Goal: Transaction & Acquisition: Purchase product/service

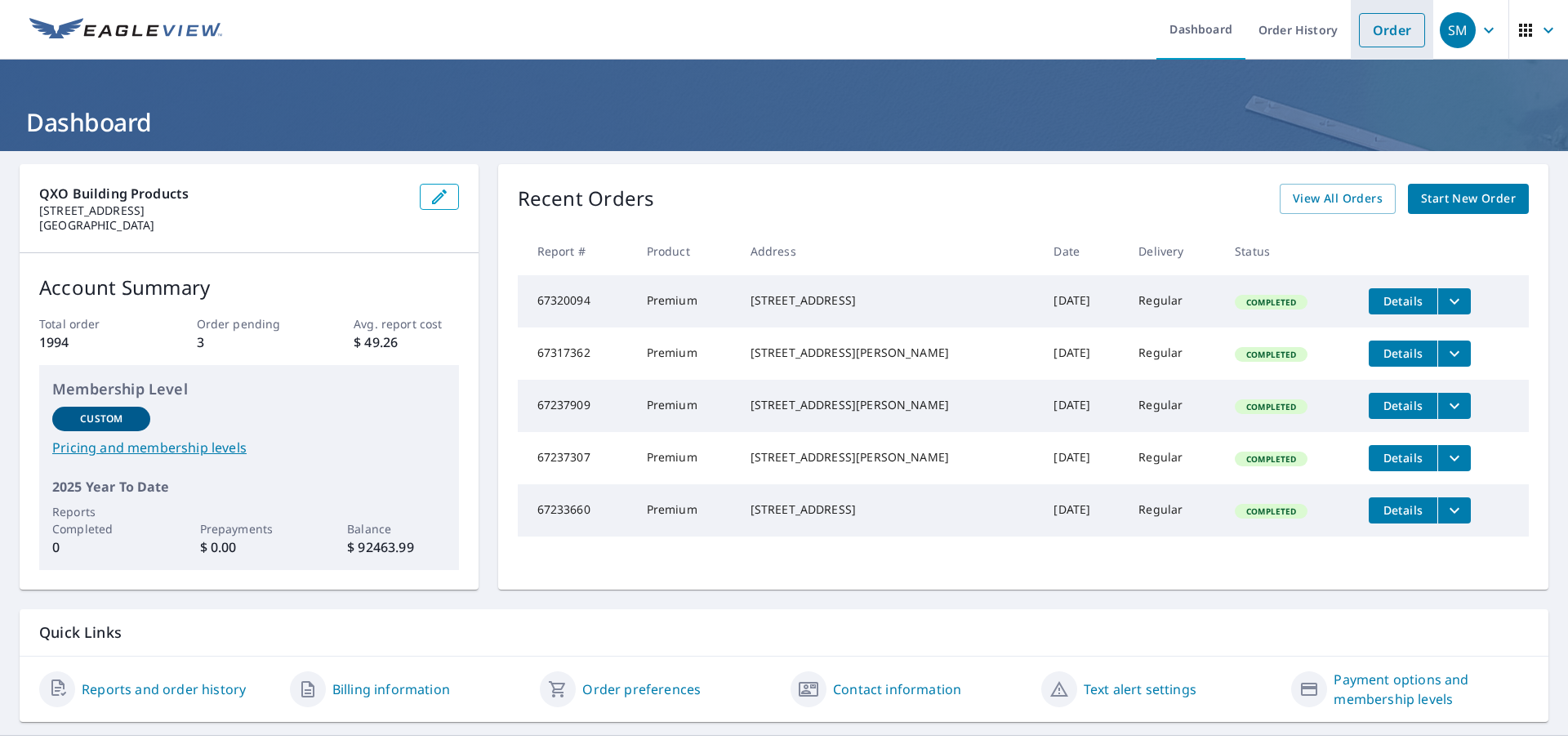
click at [1370, 25] on link "Order" at bounding box center [1392, 30] width 66 height 35
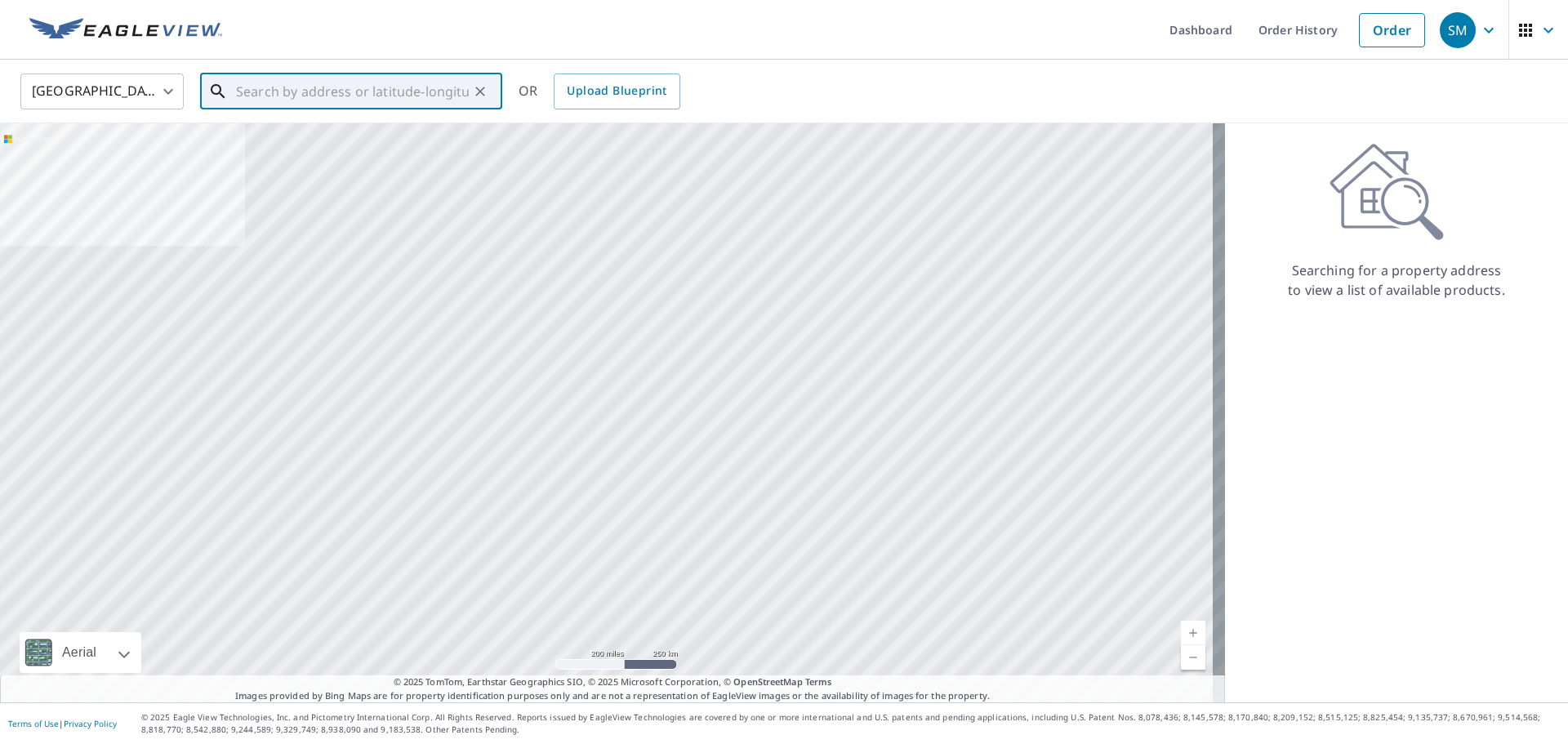
click at [311, 91] on input "text" at bounding box center [353, 91] width 233 height 46
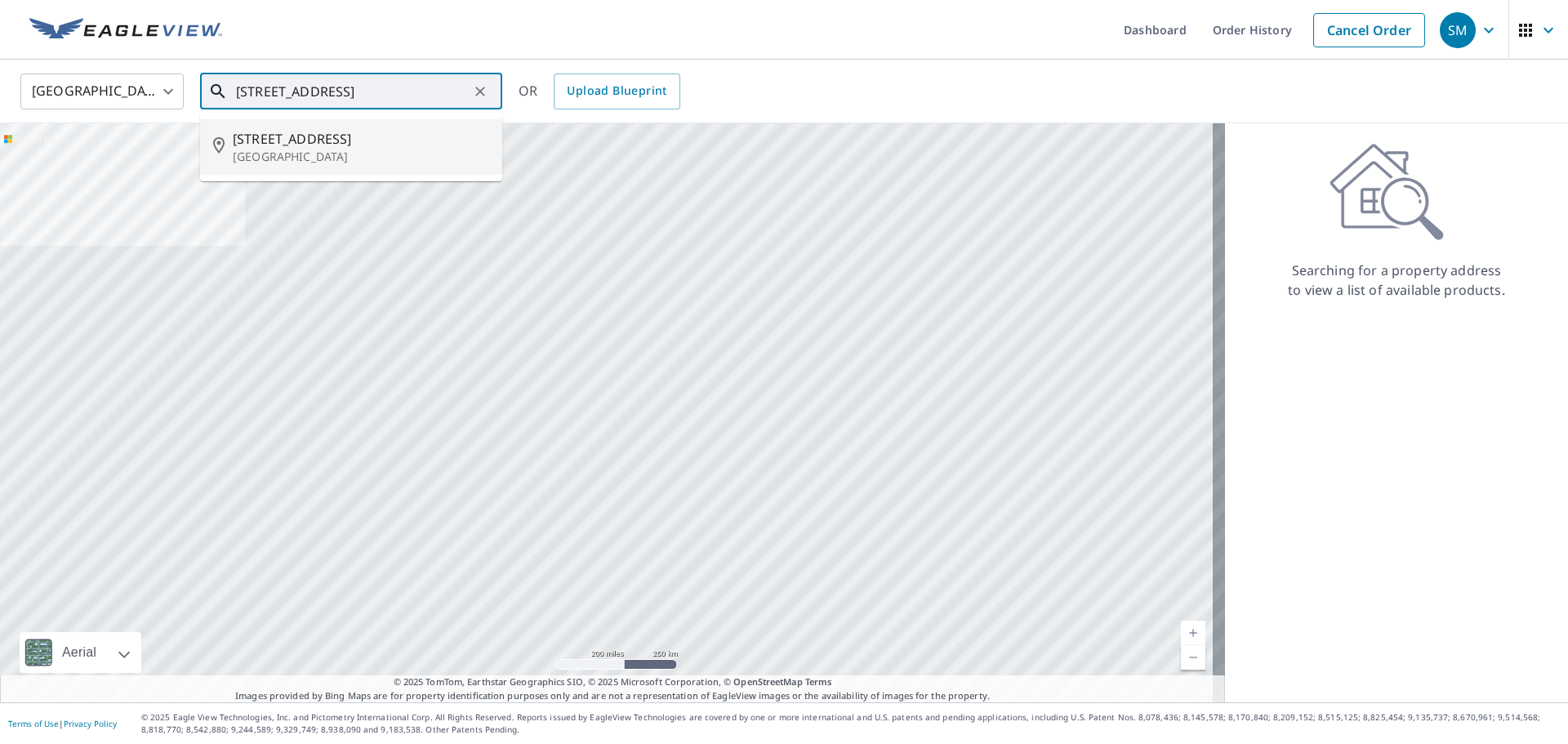
click at [305, 148] on p "[GEOGRAPHIC_DATA]" at bounding box center [361, 156] width 257 height 16
type input "[STREET_ADDRESS]"
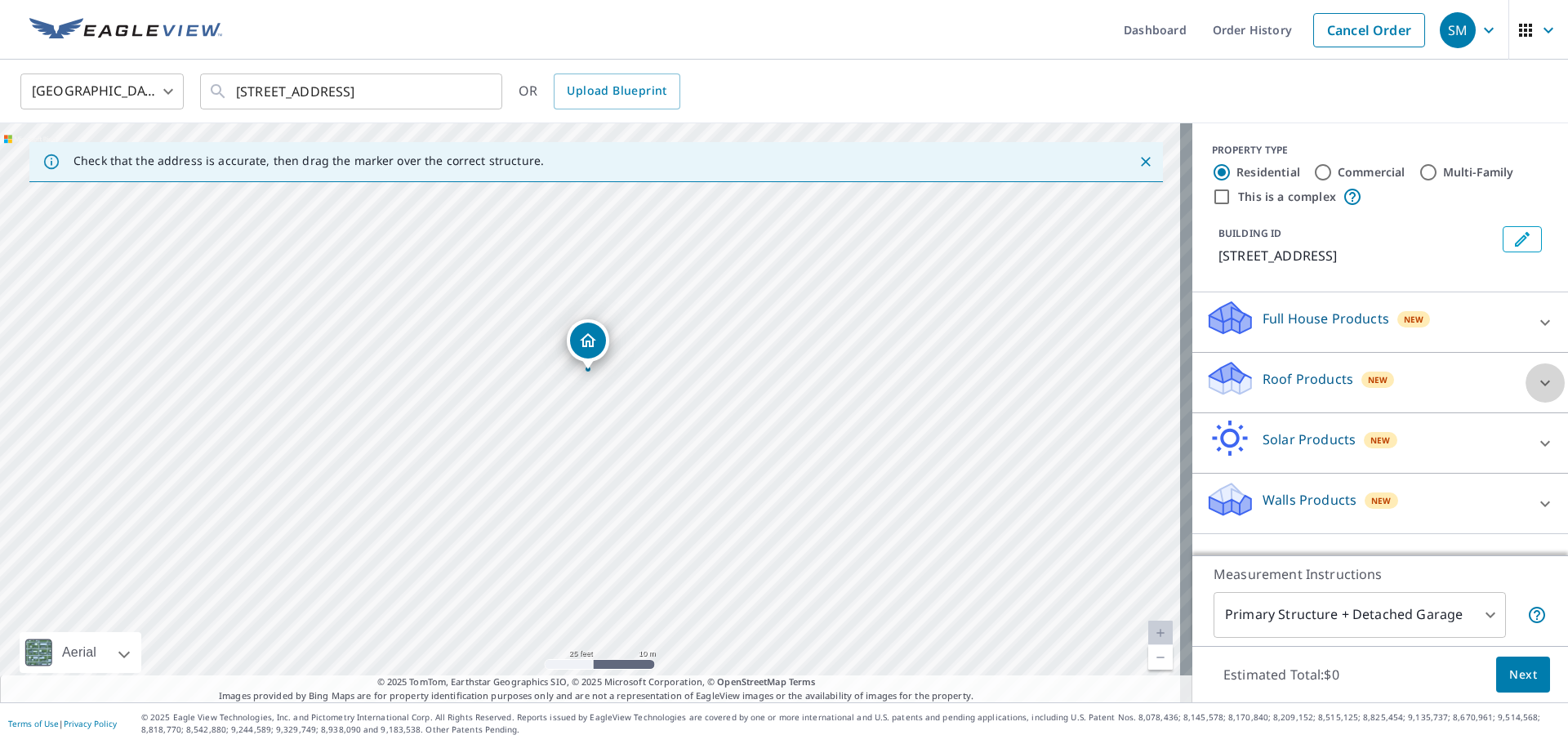
click at [1540, 380] on icon at bounding box center [1545, 382] width 10 height 6
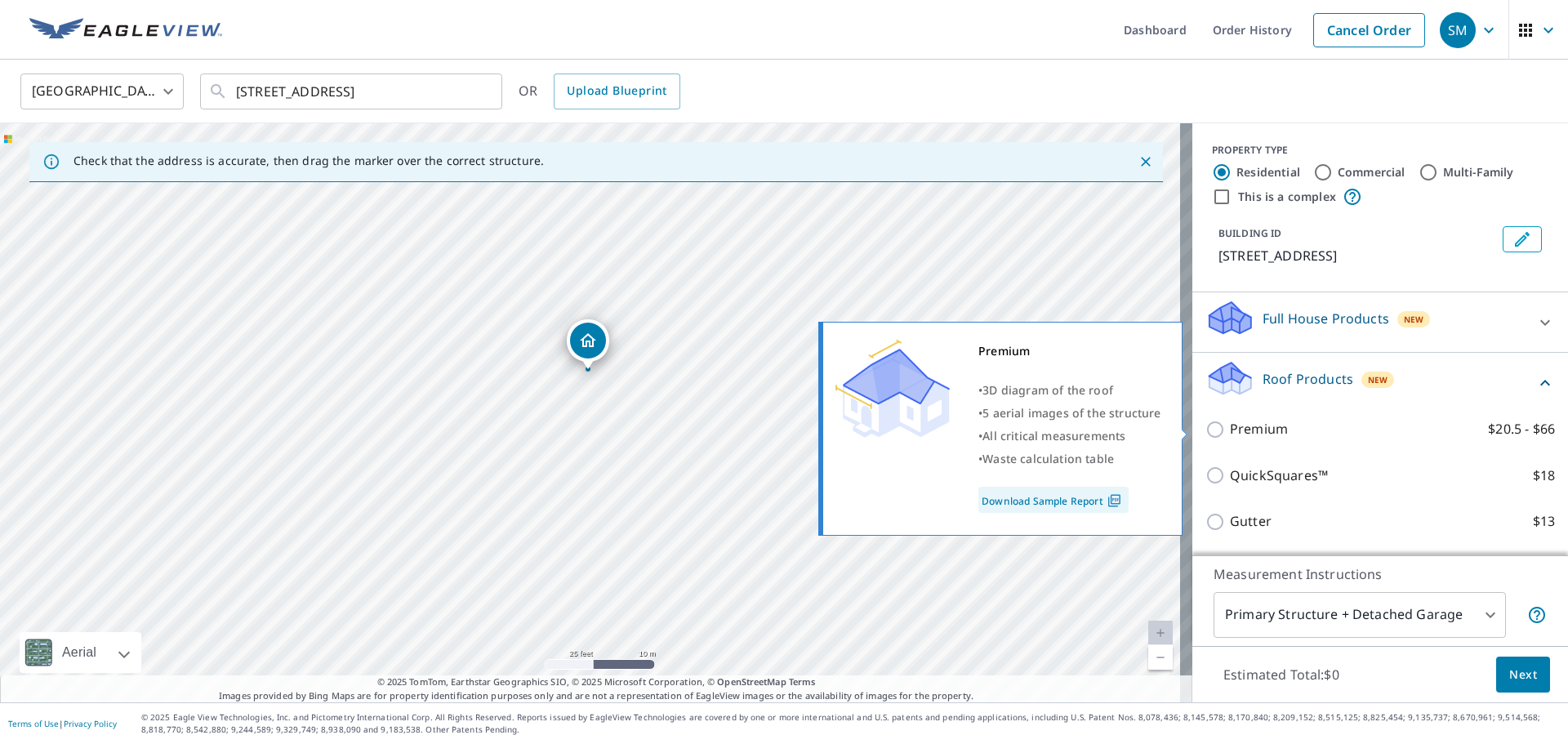
click at [1205, 432] on input "Premium $20.5 - $66" at bounding box center [1217, 429] width 24 height 19
checkbox input "true"
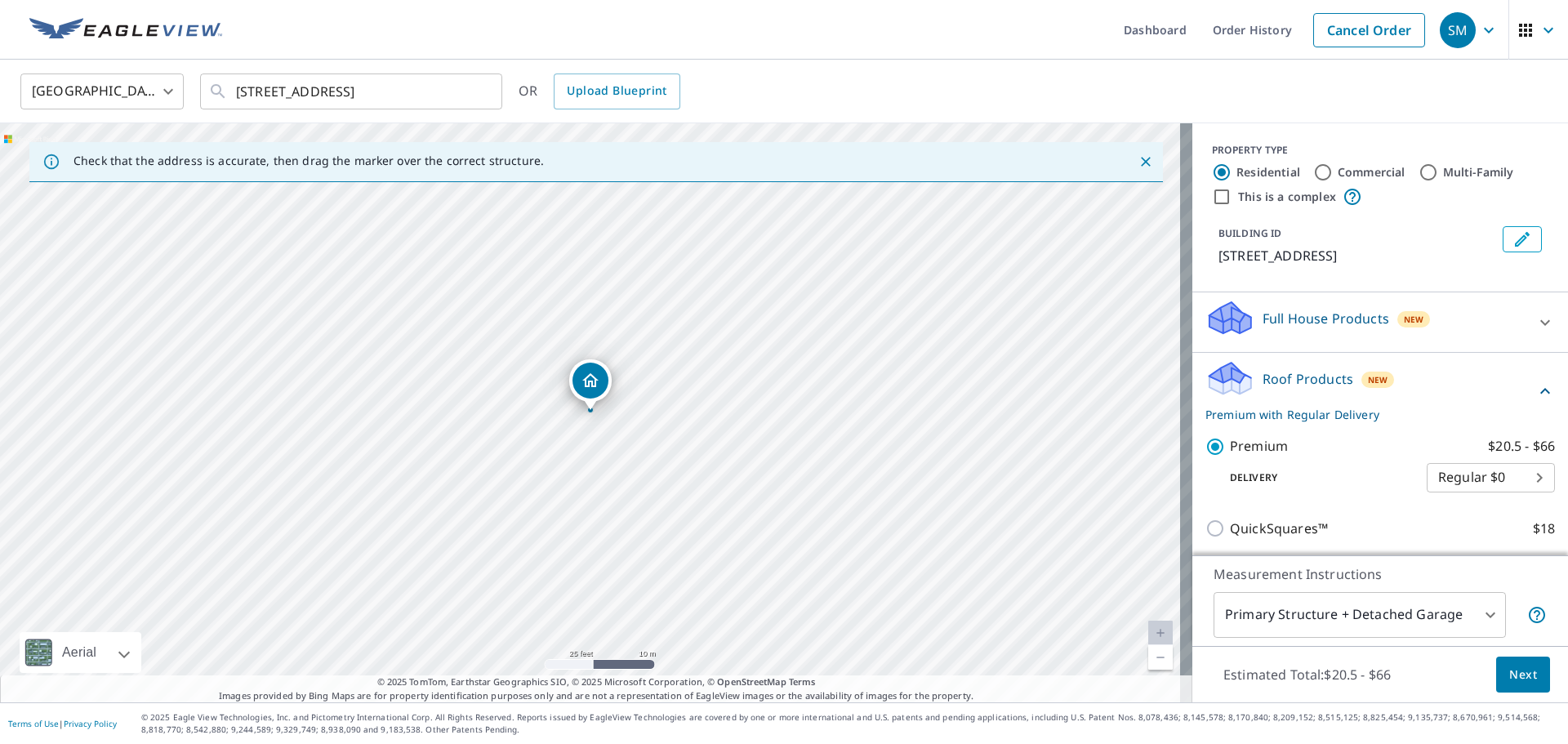
click at [1511, 671] on span "Next" at bounding box center [1522, 675] width 28 height 20
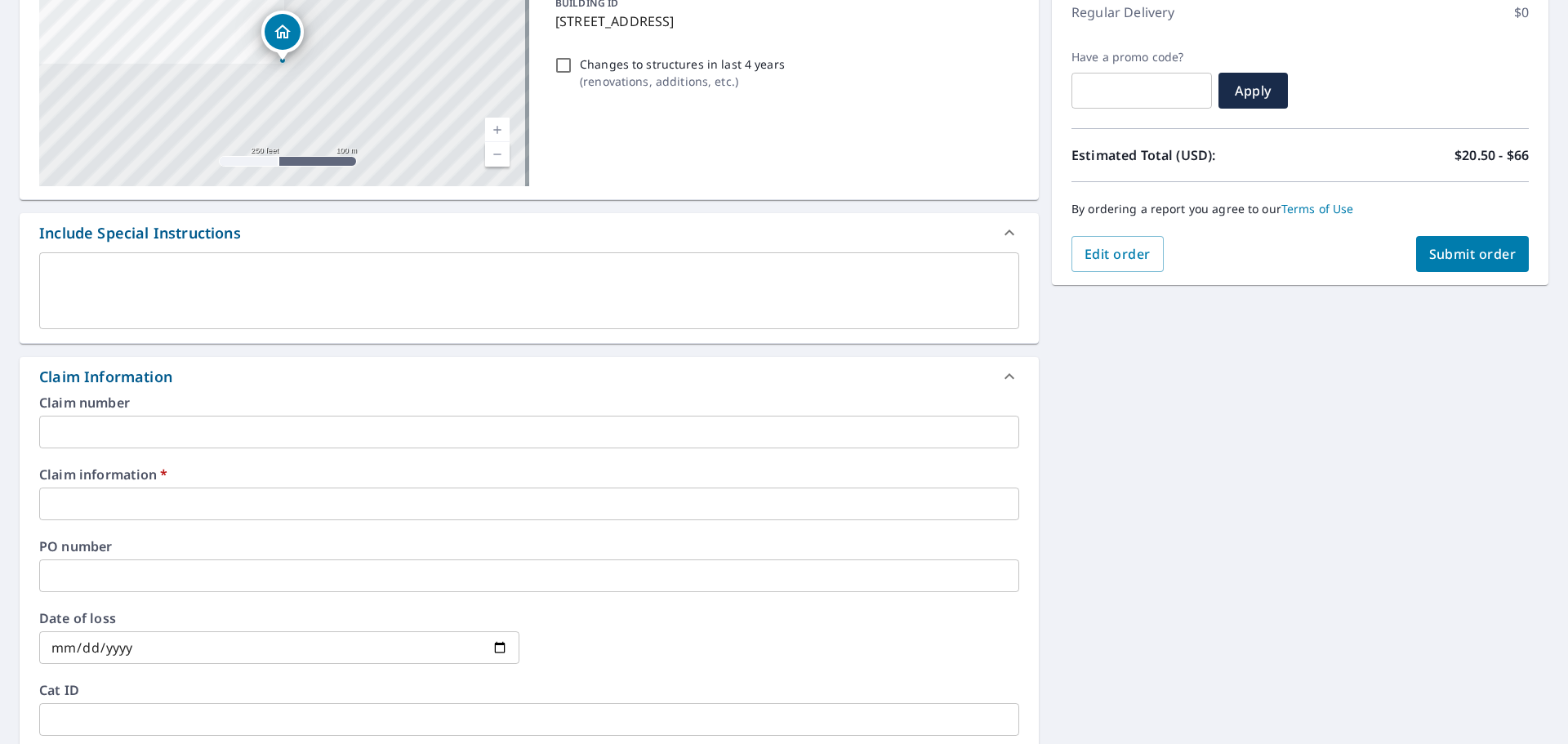
scroll to position [245, 0]
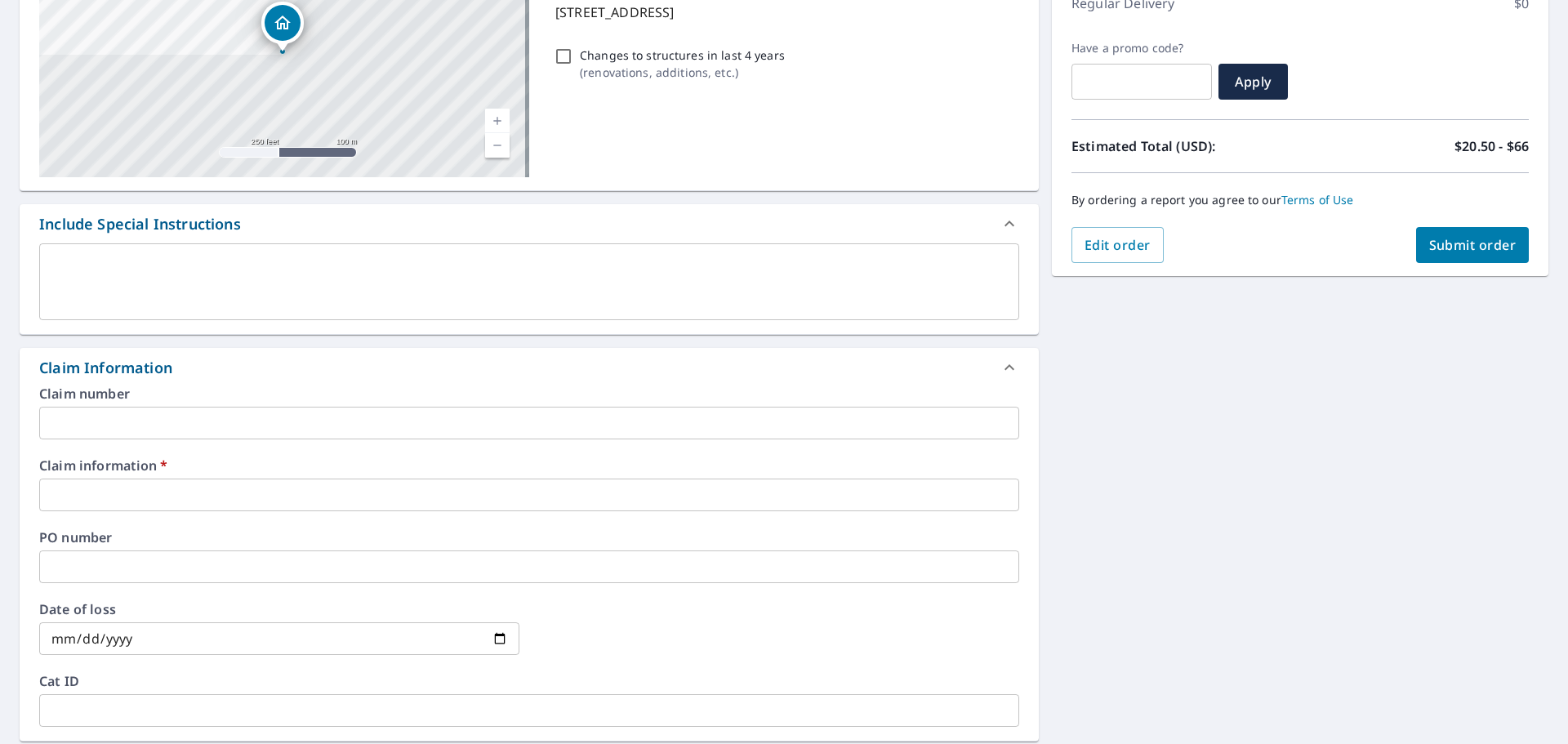
click at [119, 493] on input "text" at bounding box center [528, 494] width 980 height 33
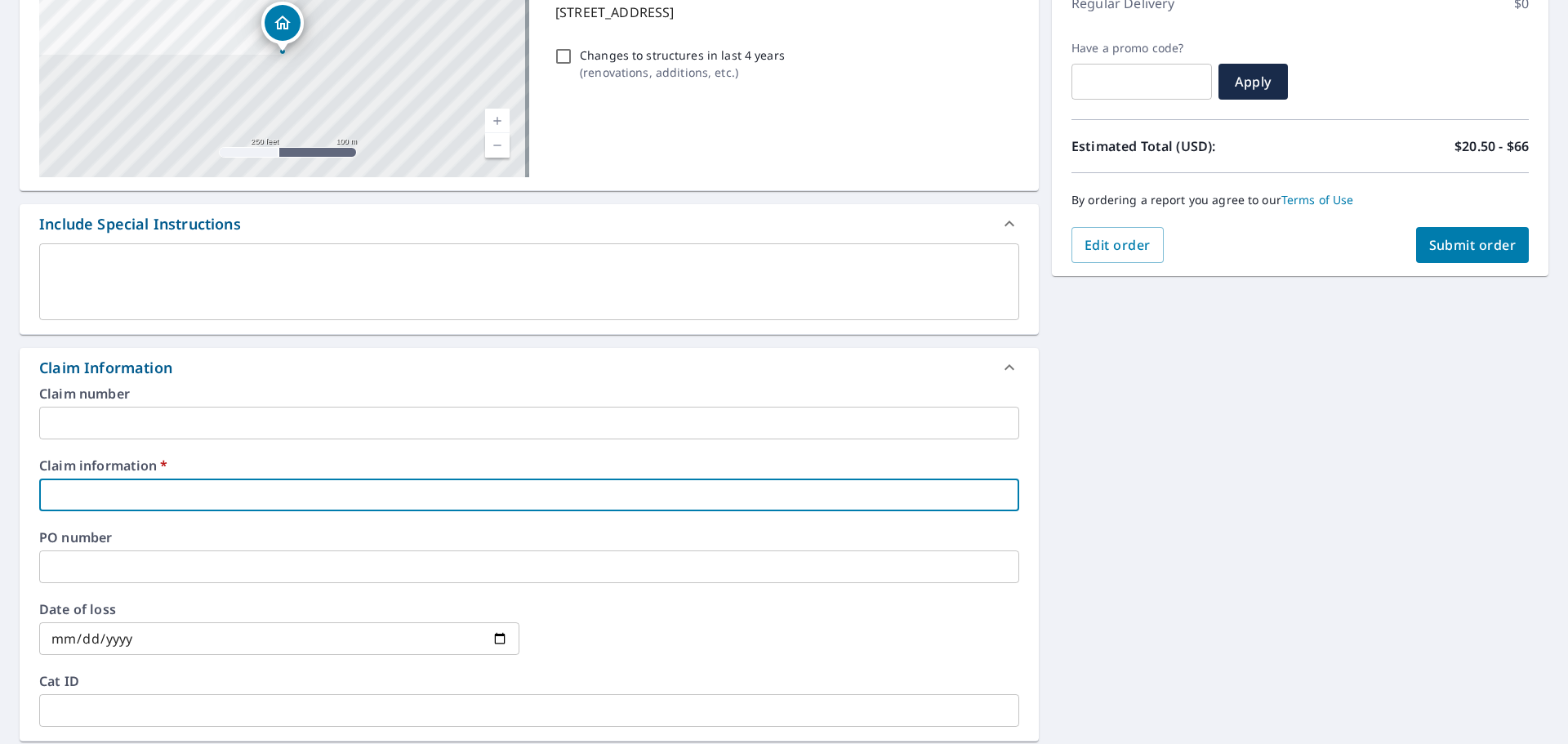
type input "415426"
checkbox input "true"
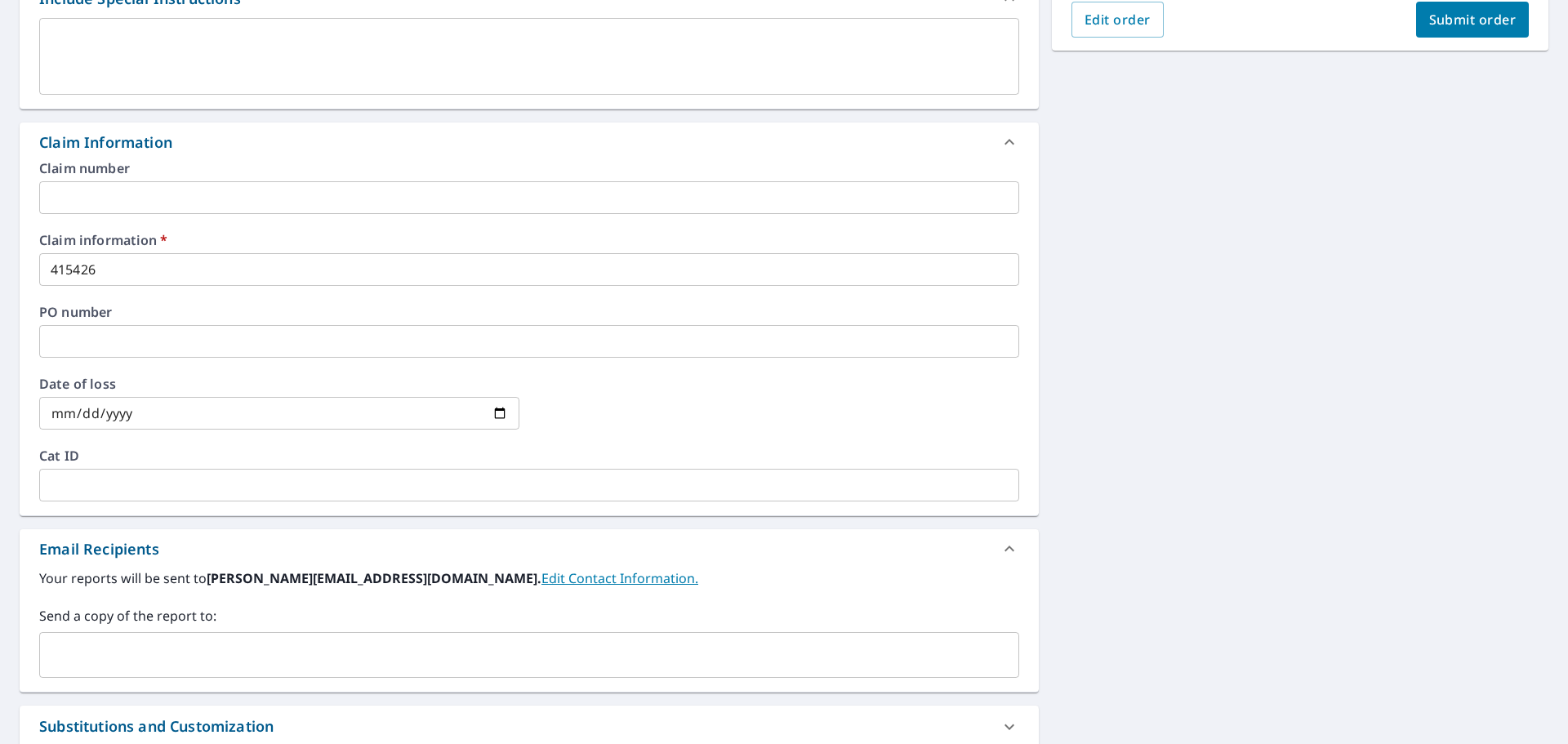
scroll to position [490, 0]
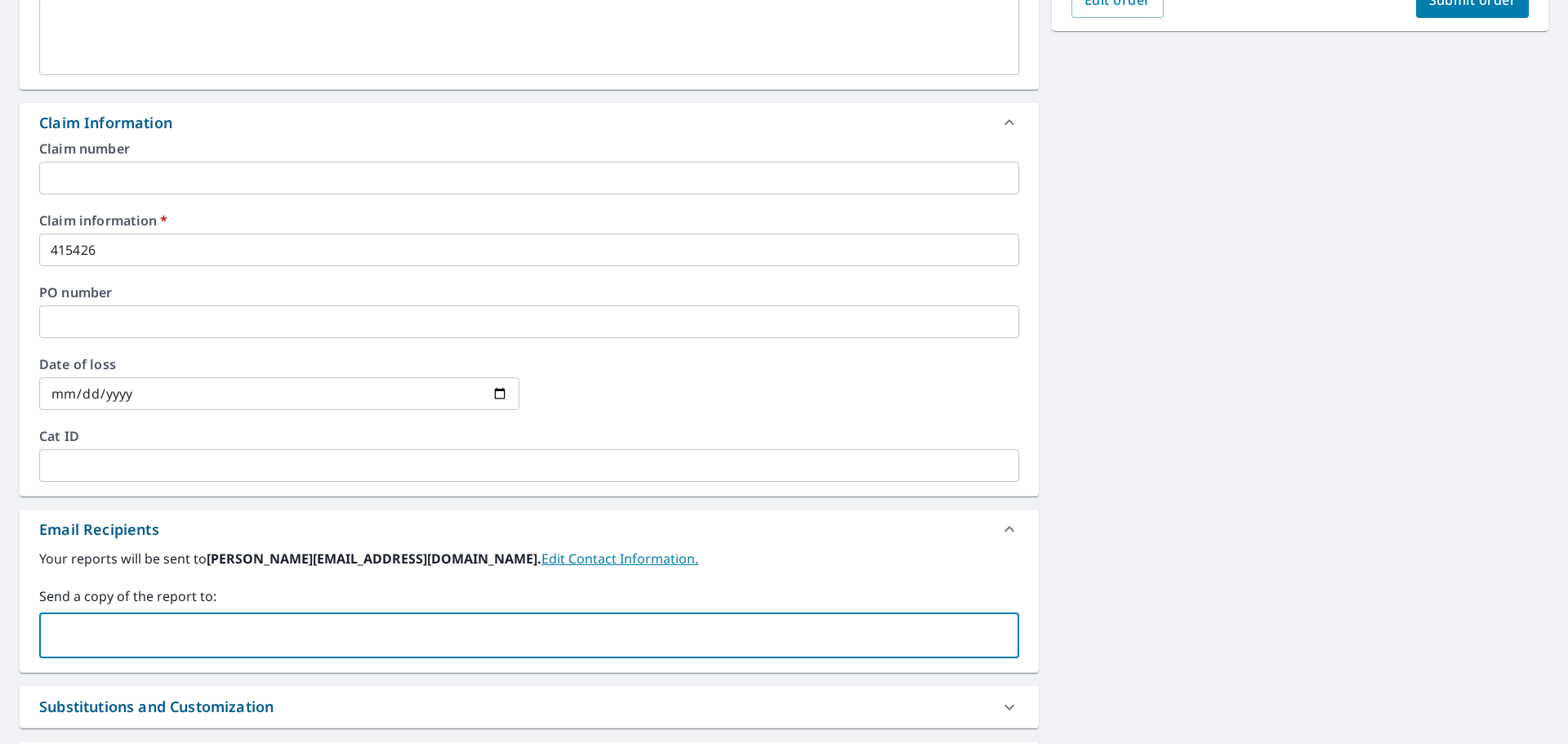
click at [117, 637] on input "text" at bounding box center [516, 634] width 941 height 31
paste input "[EMAIL_ADDRESS][DOMAIN_NAME]"
type input "[EMAIL_ADDRESS][DOMAIN_NAME]"
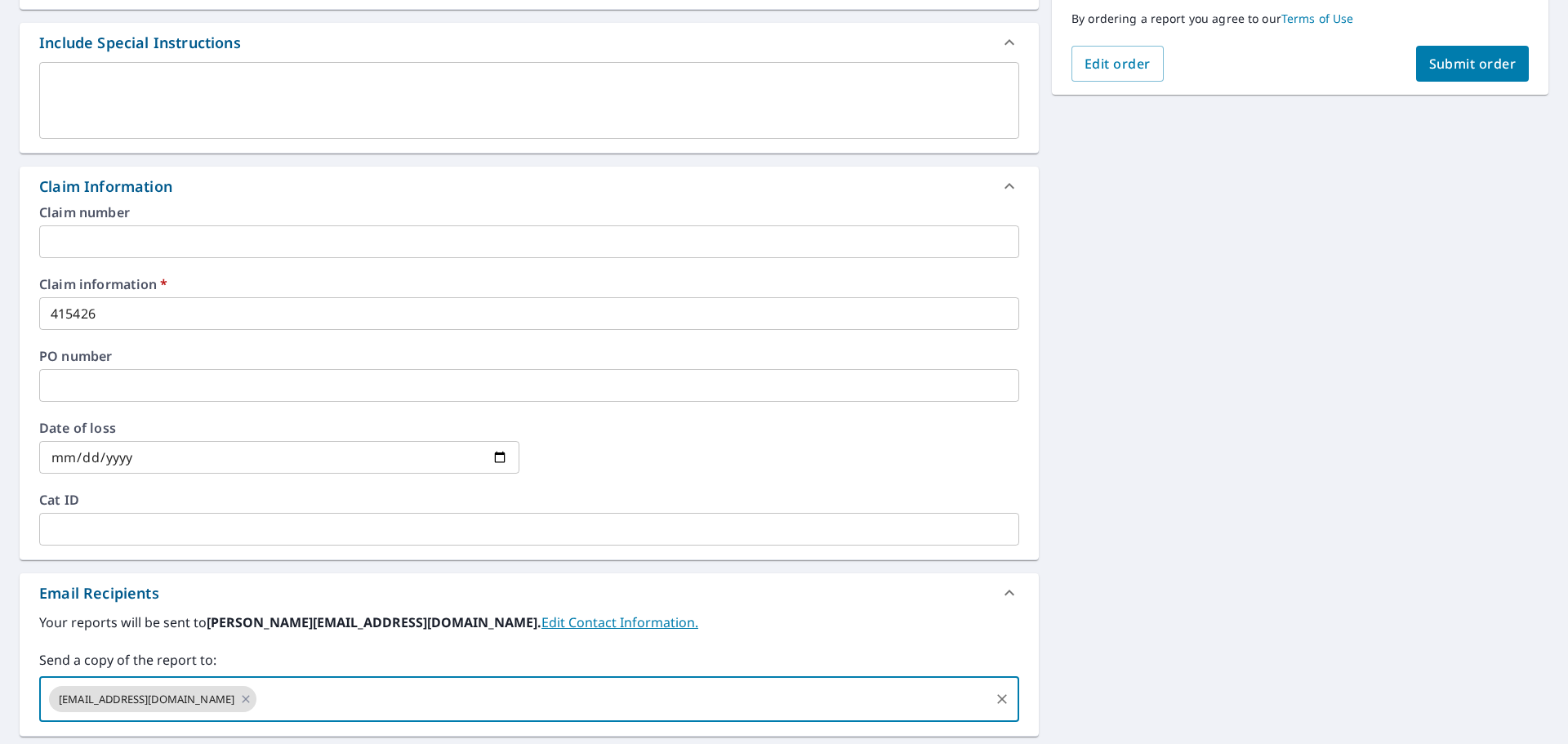
scroll to position [164, 0]
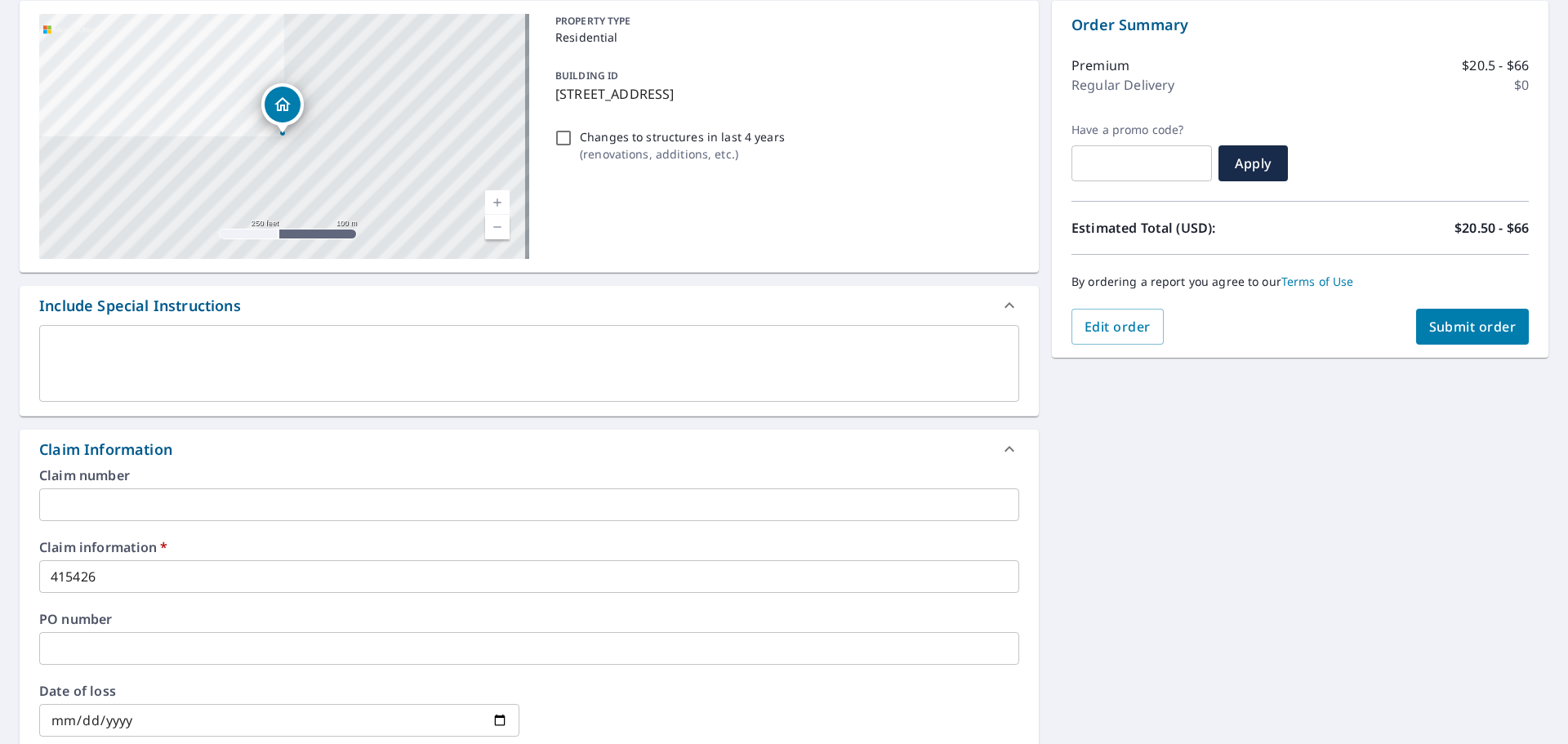
click at [1446, 315] on button "Submit order" at bounding box center [1473, 326] width 114 height 36
checkbox input "true"
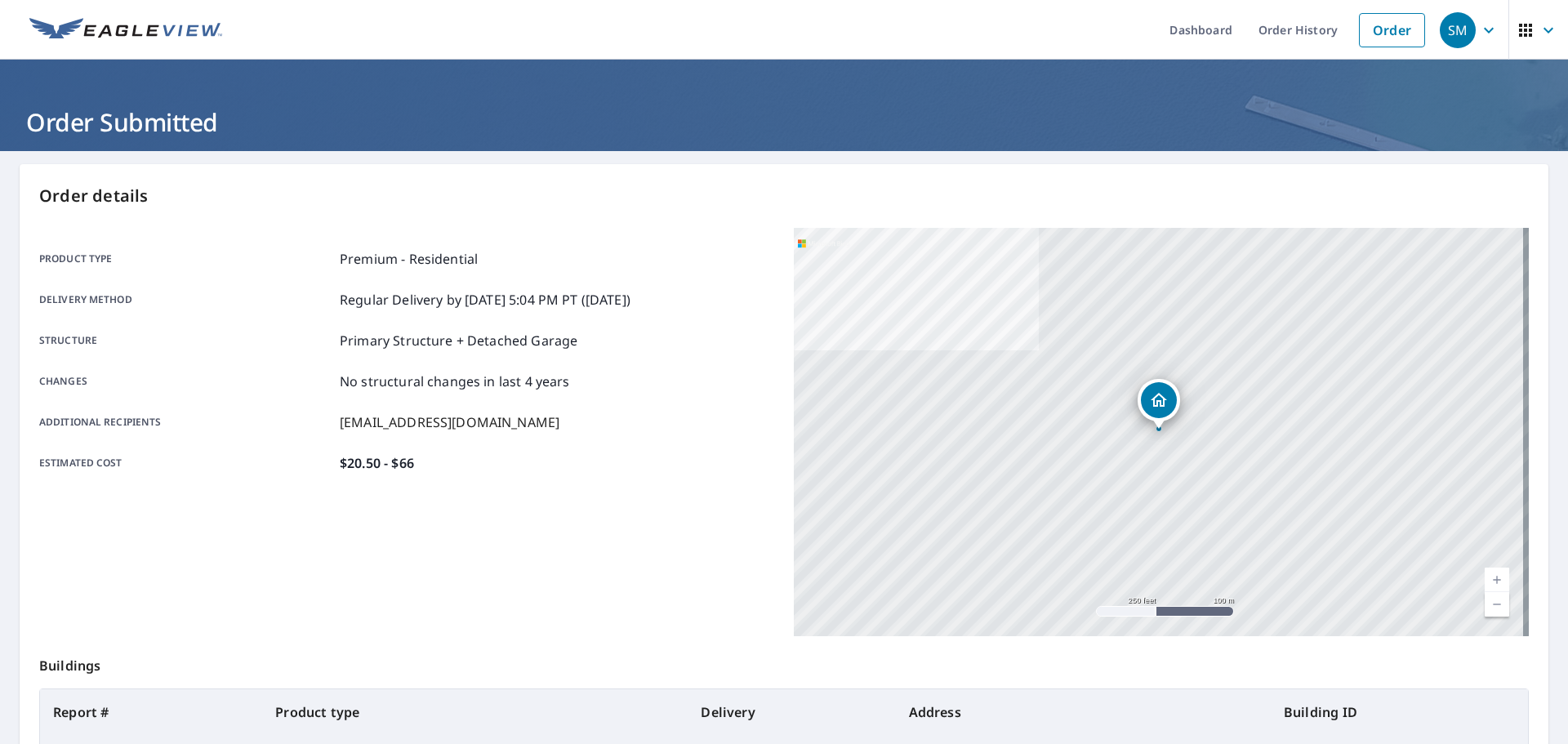
click at [1446, 23] on div "SM" at bounding box center [1457, 30] width 36 height 36
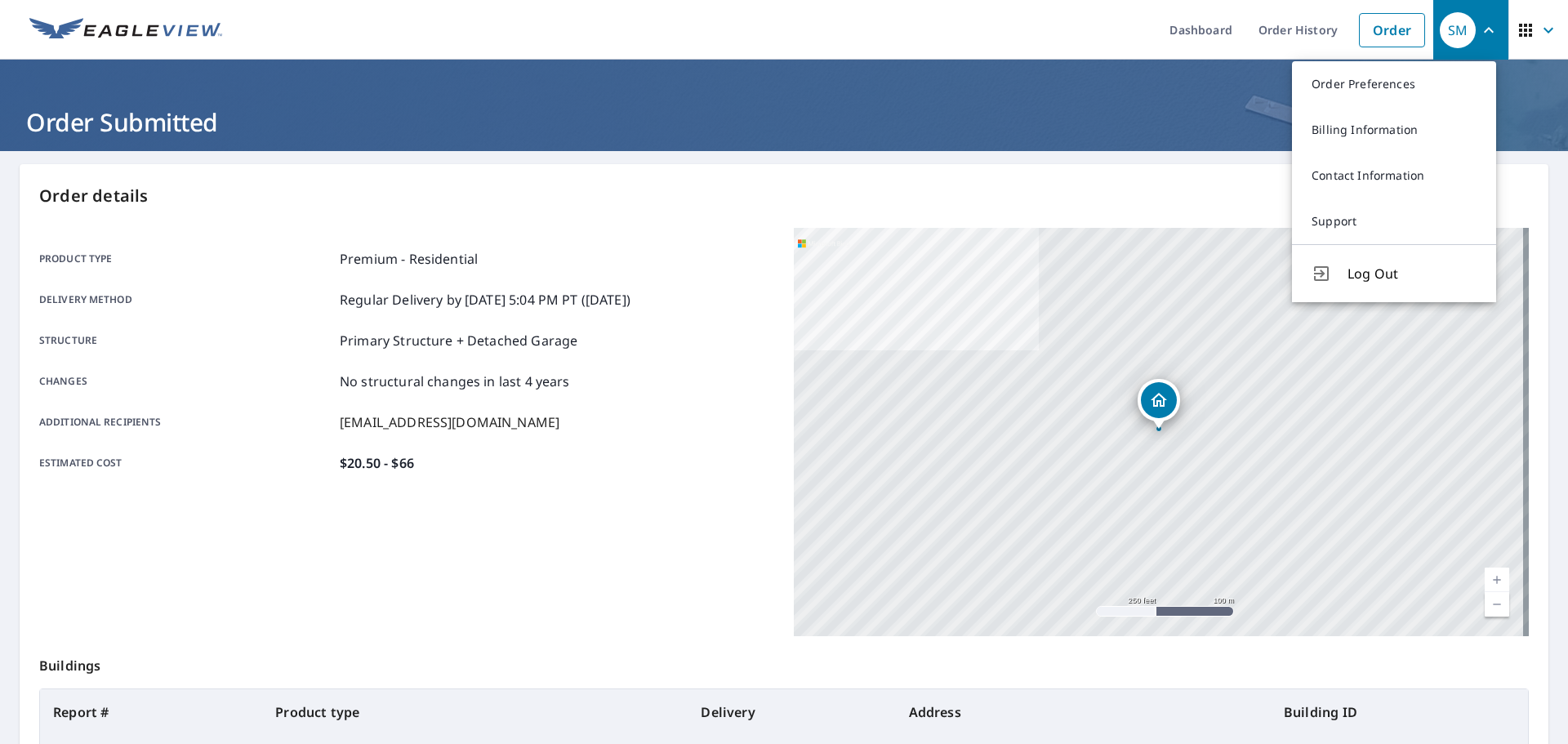
drag, startPoint x: 1384, startPoint y: 272, endPoint x: 860, endPoint y: 275, distance: 524.0
click at [1384, 273] on span "Log Out" at bounding box center [1412, 273] width 129 height 19
